Goal: Task Accomplishment & Management: Complete application form

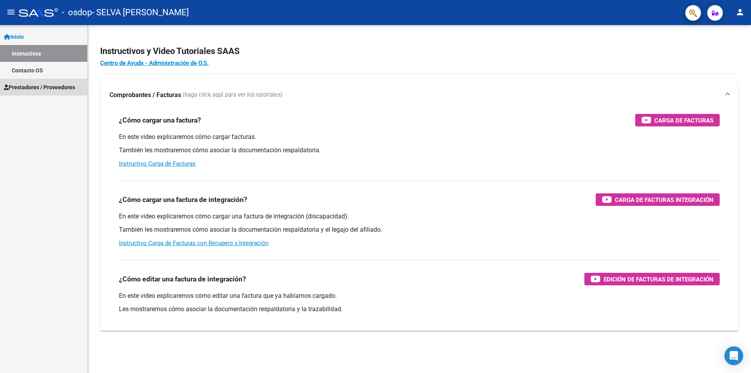
click at [31, 86] on span "Prestadores / Proveedores" at bounding box center [39, 87] width 71 height 9
click at [36, 87] on span "Prestadores / Proveedores" at bounding box center [39, 87] width 71 height 9
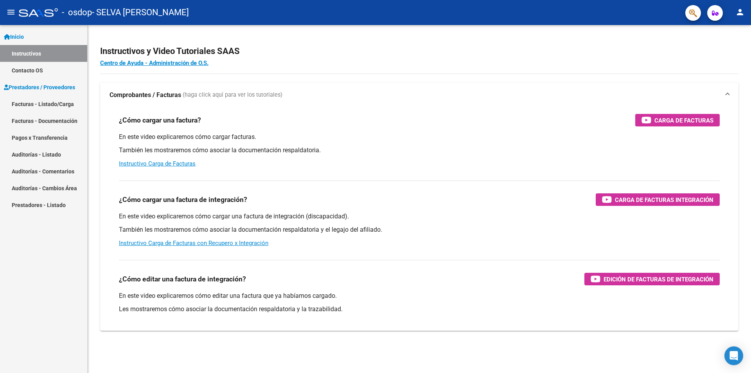
click at [35, 102] on link "Facturas - Listado/Carga" at bounding box center [43, 103] width 87 height 17
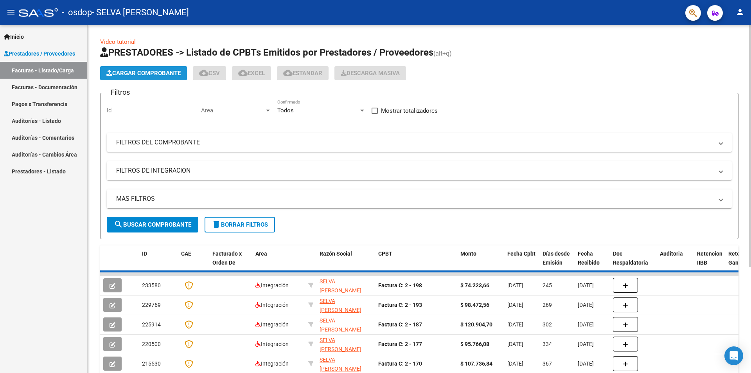
click at [148, 74] on span "Cargar Comprobante" at bounding box center [143, 73] width 74 height 7
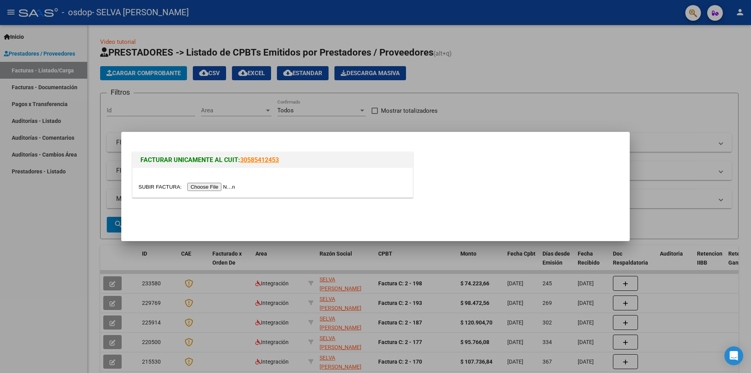
click at [284, 159] on h1 "FACTURAR UNICAMENTE AL CUIT: 30585412453" at bounding box center [272, 159] width 265 height 9
click at [211, 187] on input "file" at bounding box center [188, 187] width 99 height 8
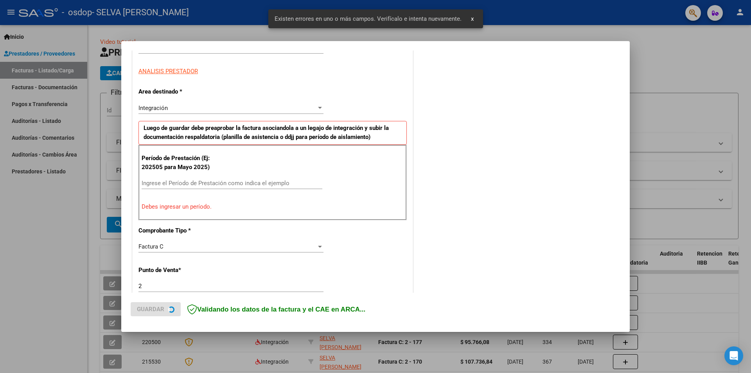
scroll to position [137, 0]
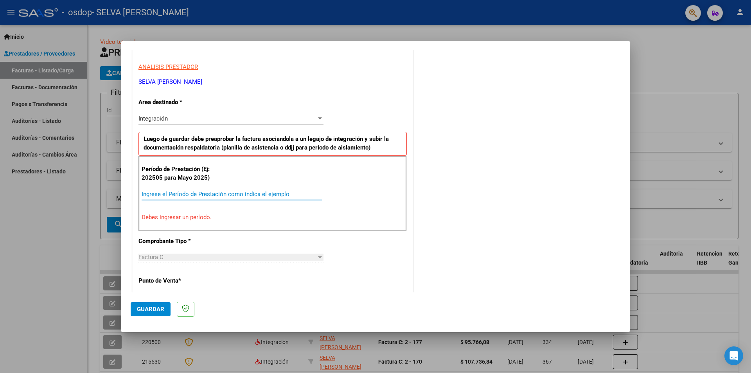
click at [144, 195] on input "Ingrese el Período de Prestación como indica el ejemplo" at bounding box center [232, 194] width 181 height 7
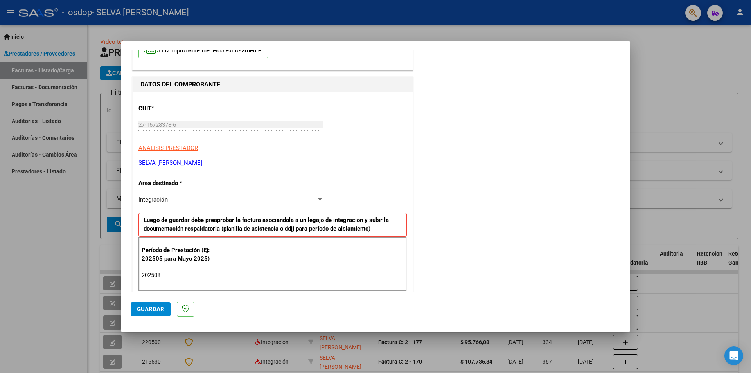
scroll to position [55, 0]
type input "202508"
click at [318, 200] on div at bounding box center [320, 200] width 4 height 2
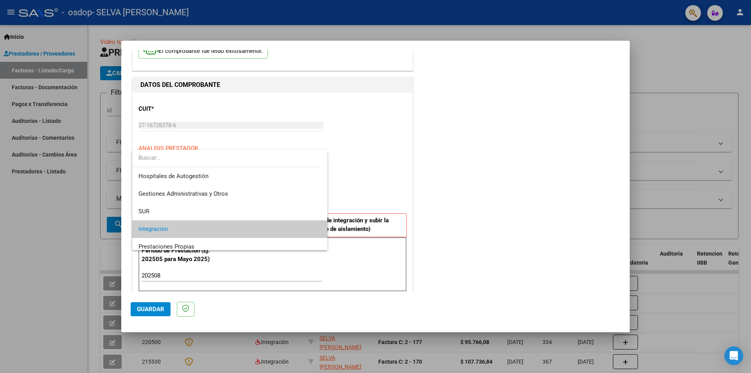
scroll to position [29, 0]
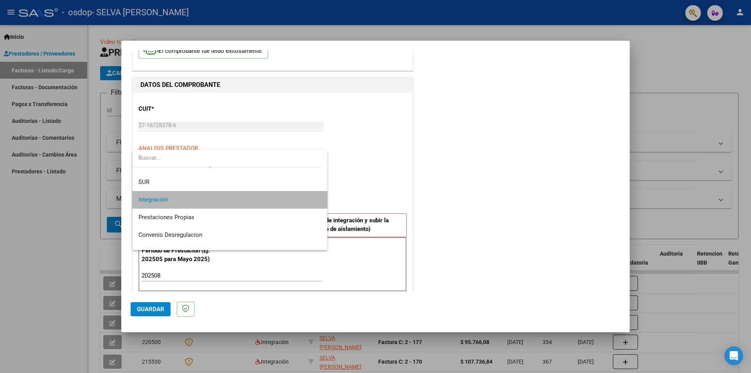
click at [317, 202] on mat-option "Integración" at bounding box center [229, 200] width 195 height 18
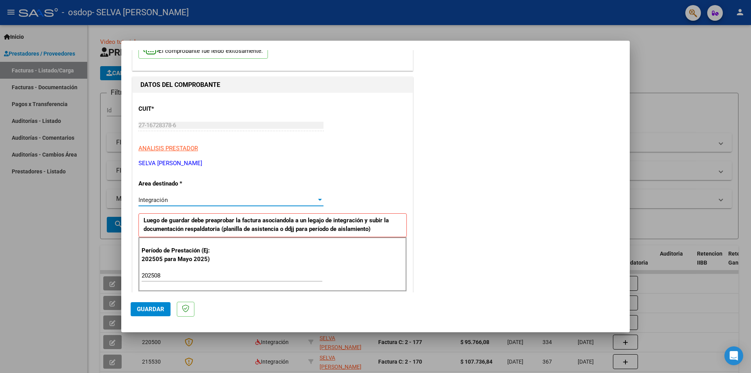
click at [151, 311] on span "Guardar" at bounding box center [150, 309] width 27 height 7
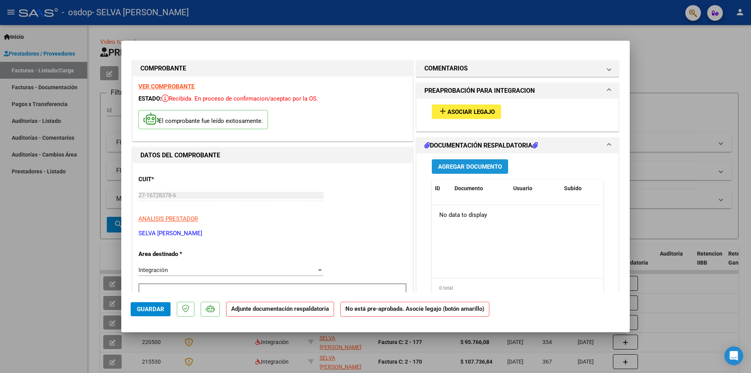
click at [468, 166] on span "Agregar Documento" at bounding box center [470, 166] width 64 height 7
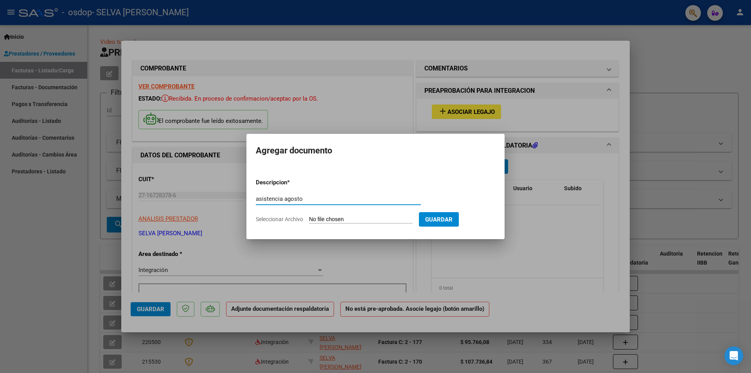
type input "asistencia agosto"
click at [341, 215] on form "Descripcion * asistencia agosto Escriba aquí una descripcion Seleccionar Archiv…" at bounding box center [375, 200] width 239 height 57
click at [340, 221] on input "Seleccionar Archivo" at bounding box center [361, 219] width 104 height 7
type input "C:\fakepath\asistencia agosto- [PERSON_NAME].pdf"
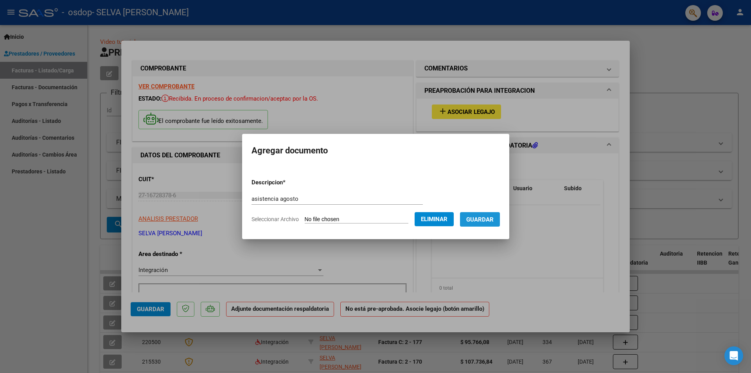
click at [491, 221] on span "Guardar" at bounding box center [479, 219] width 27 height 7
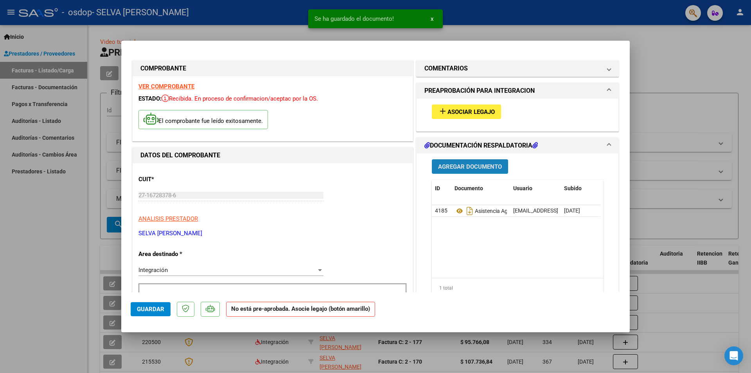
click at [455, 165] on span "Agregar Documento" at bounding box center [470, 166] width 64 height 7
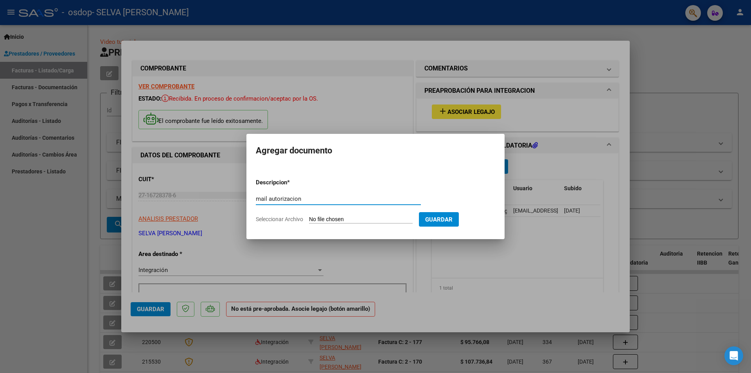
type input "mail autorizacion"
click at [358, 217] on input "Seleccionar Archivo" at bounding box center [361, 219] width 104 height 7
type input "C:\fakepath\mail autorización OSDOP.pdf"
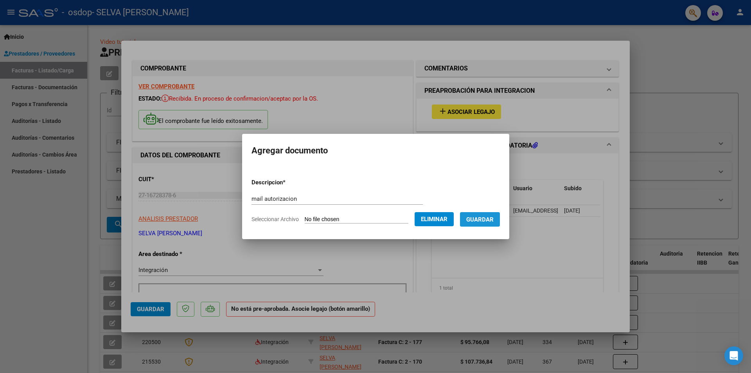
click at [490, 217] on span "Guardar" at bounding box center [479, 219] width 27 height 7
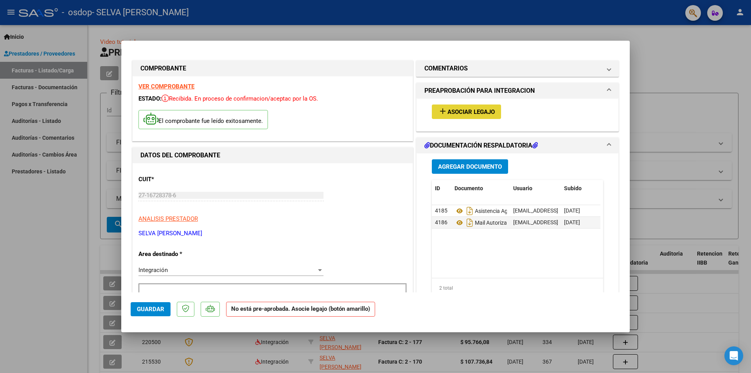
click at [468, 111] on span "Asociar Legajo" at bounding box center [471, 111] width 47 height 7
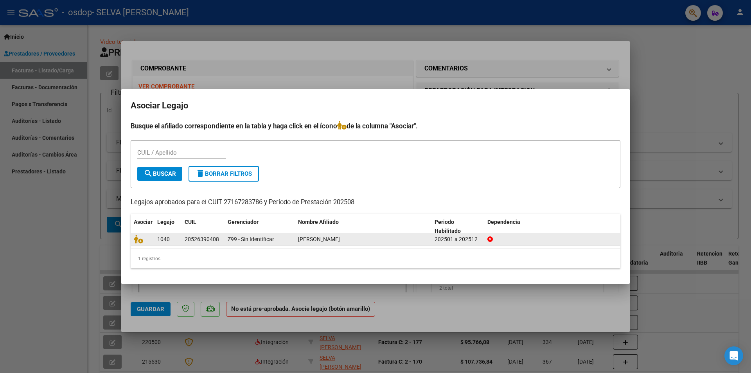
click at [336, 238] on span "[PERSON_NAME]" at bounding box center [319, 239] width 42 height 6
click at [137, 240] on icon at bounding box center [138, 239] width 9 height 9
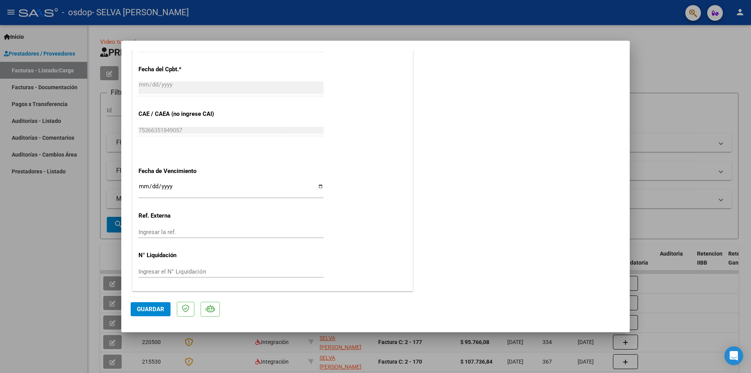
scroll to position [458, 0]
click at [150, 311] on span "Guardar" at bounding box center [150, 309] width 27 height 7
click at [704, 63] on div at bounding box center [375, 186] width 751 height 373
type input "$ 0,00"
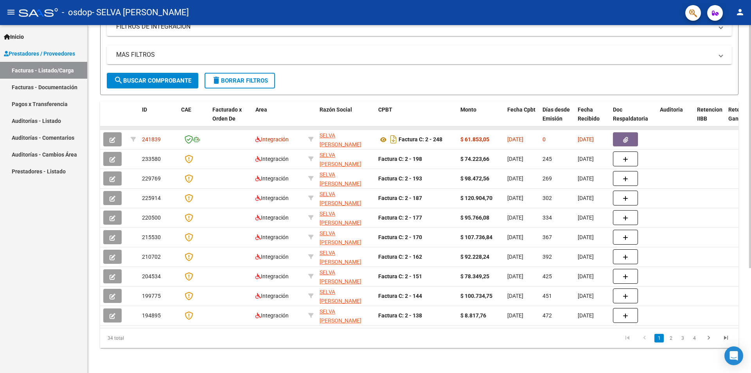
scroll to position [150, 0]
